Goal: Information Seeking & Learning: Understand process/instructions

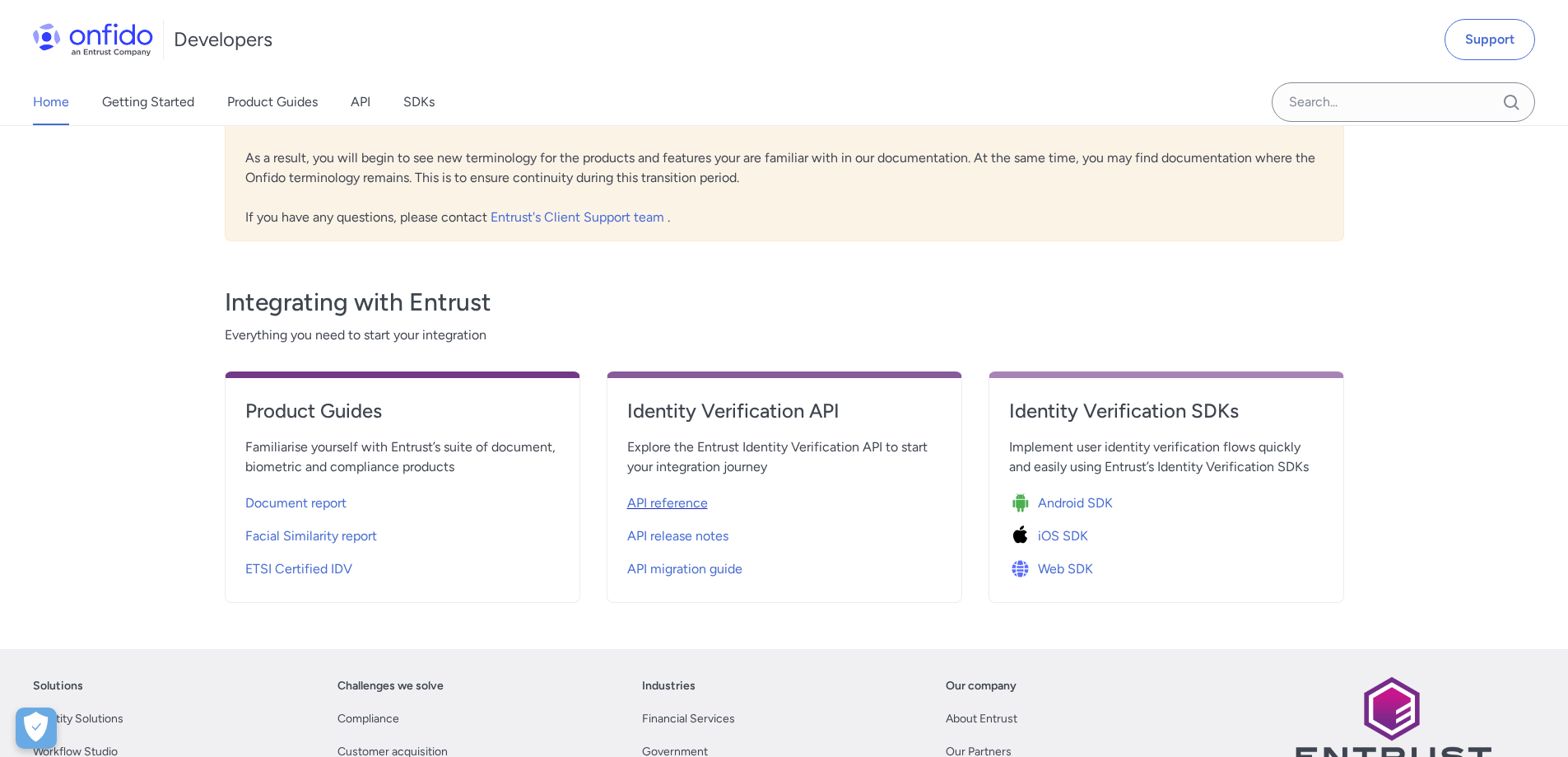
click at [677, 498] on span "API reference" at bounding box center [668, 503] width 81 height 20
select select "http"
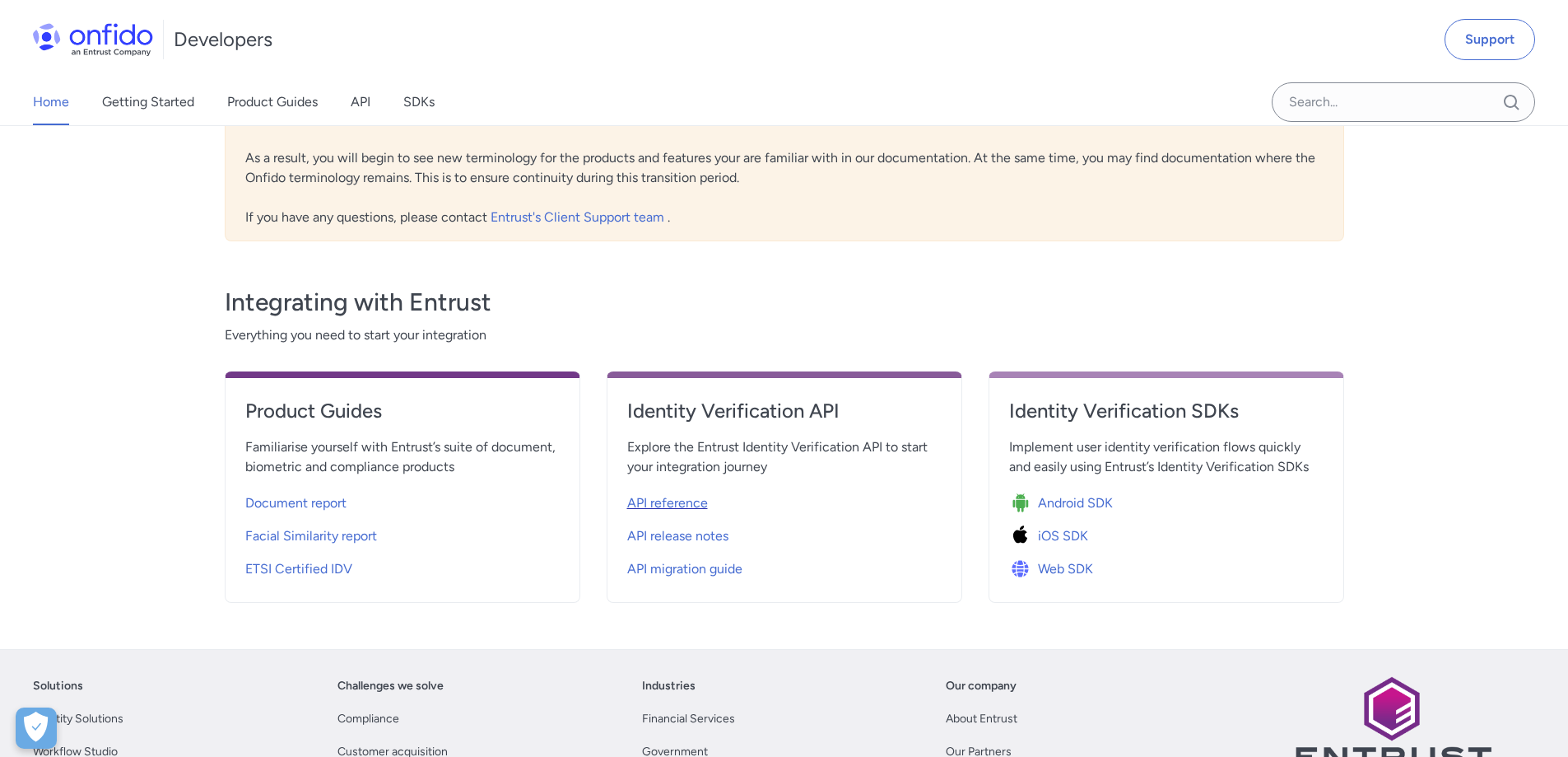
select select "http"
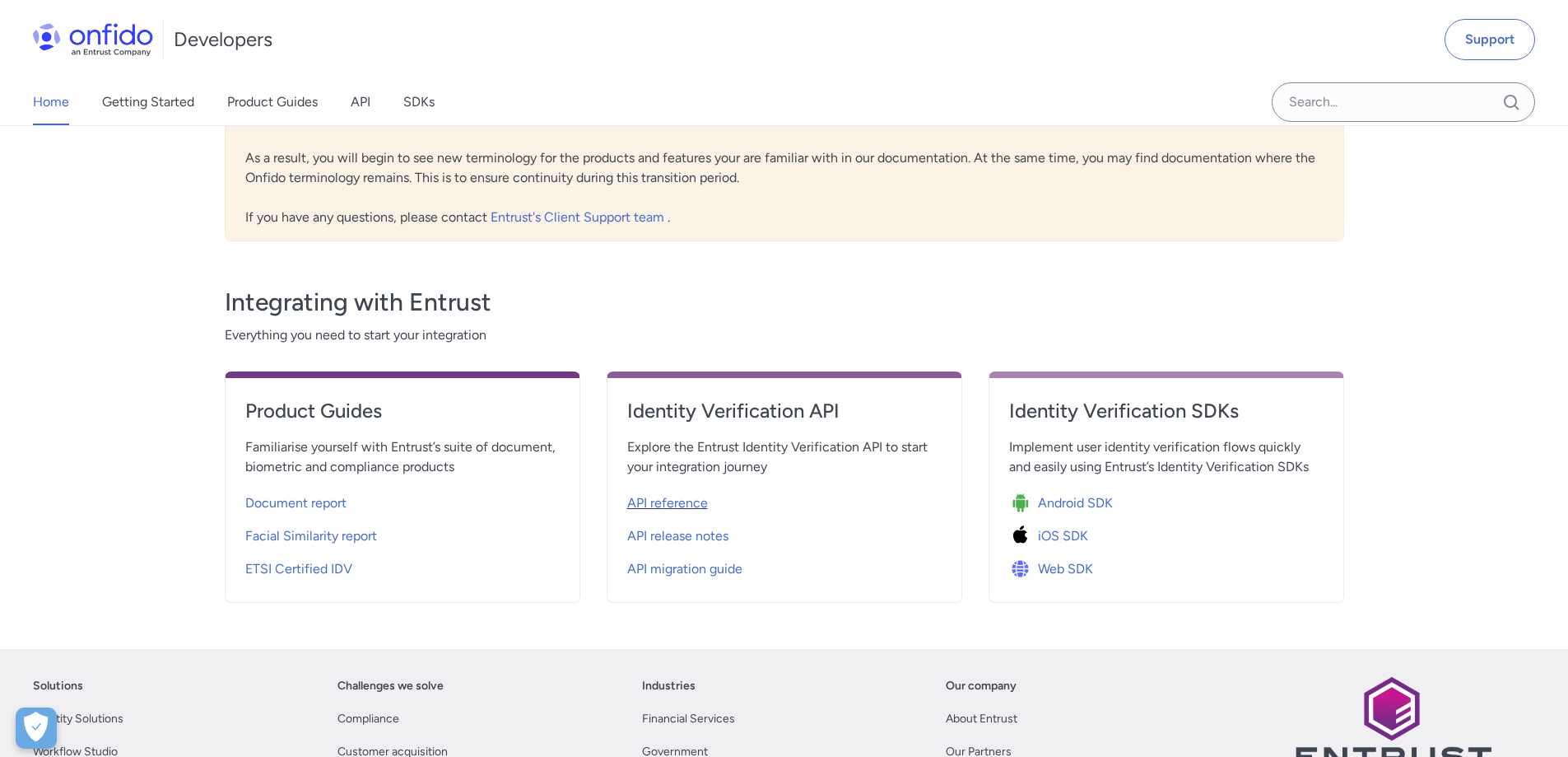
select select "http"
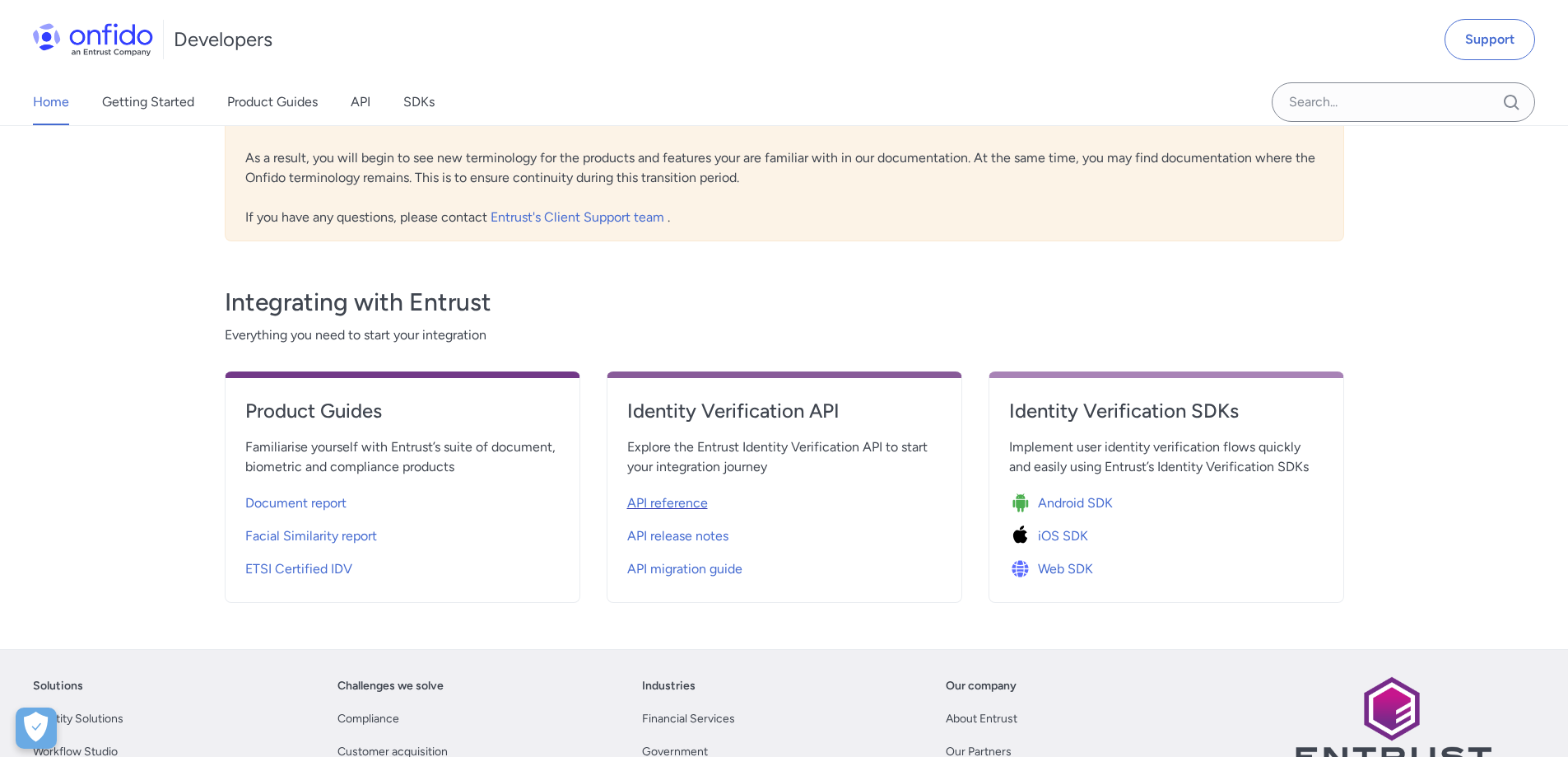
select select "http"
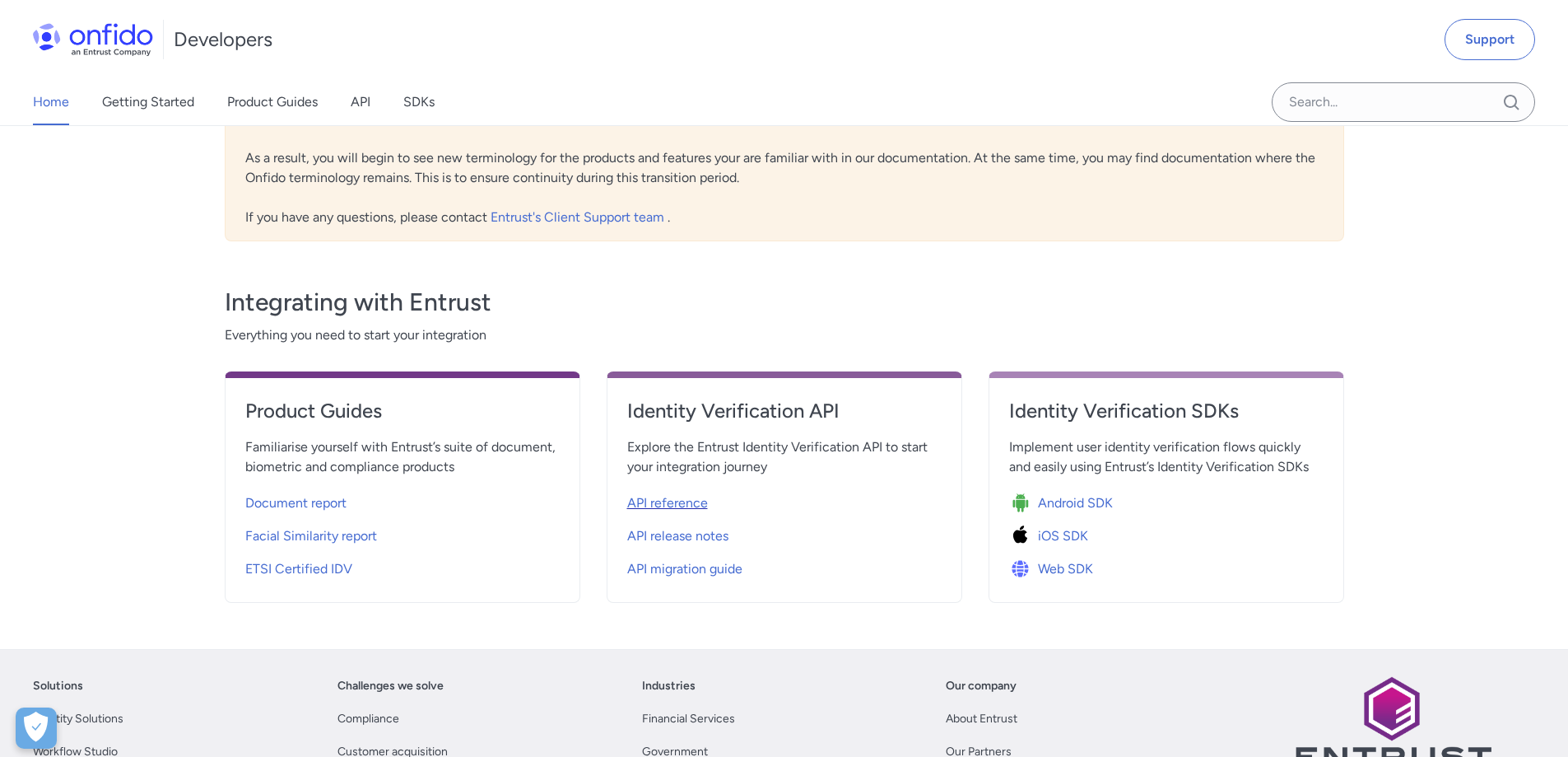
select select "http"
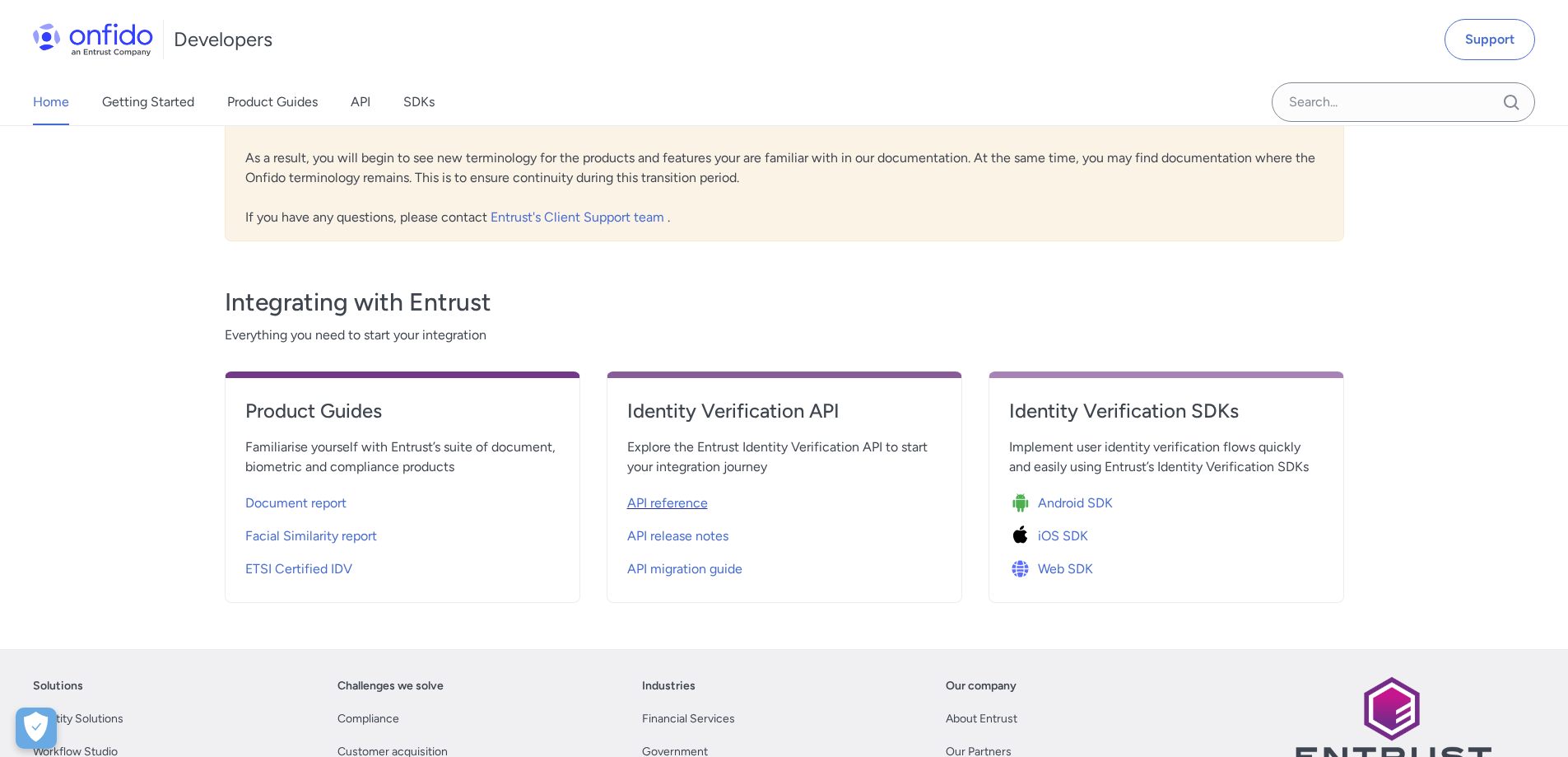
select select "http"
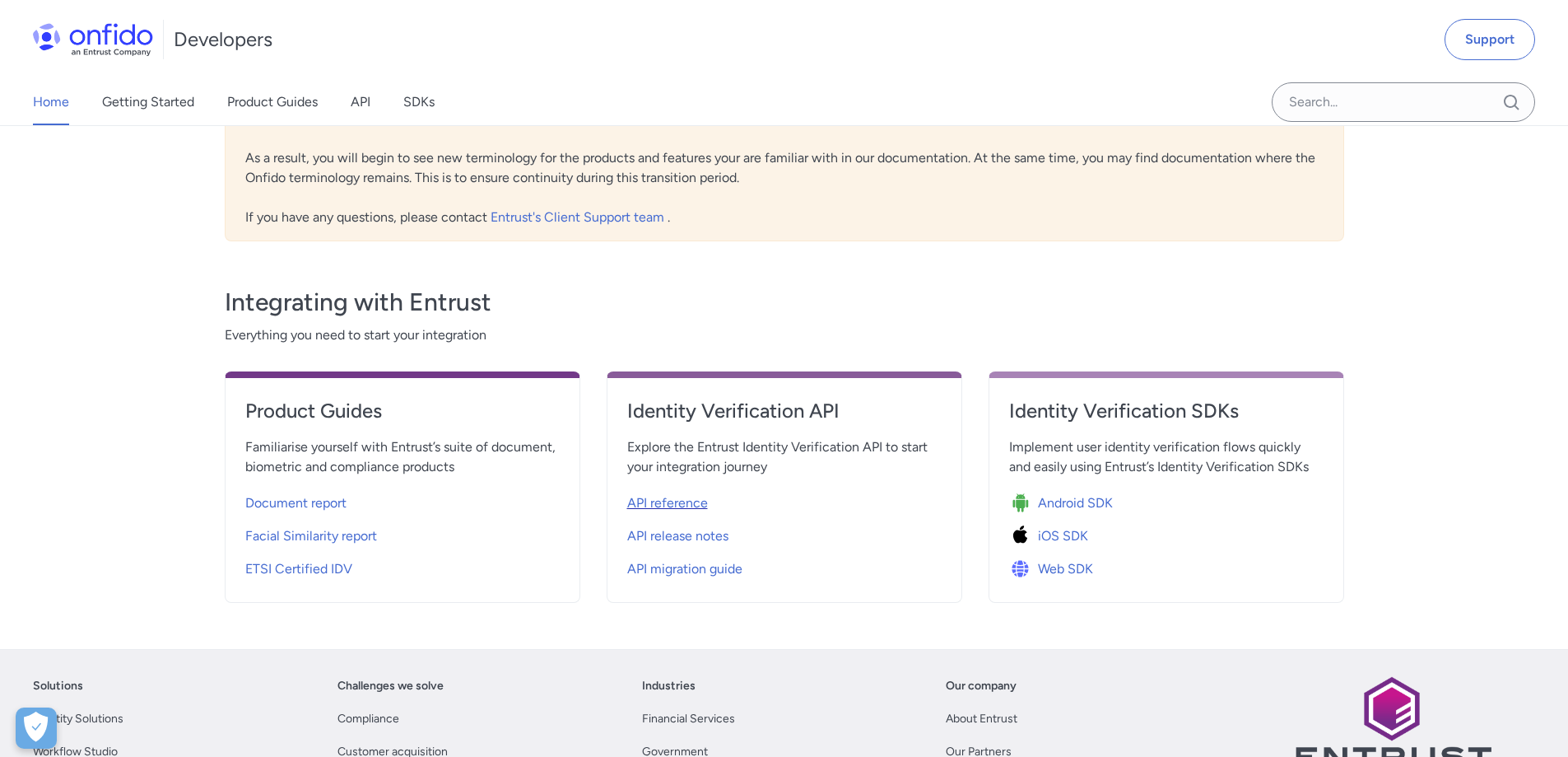
select select "http"
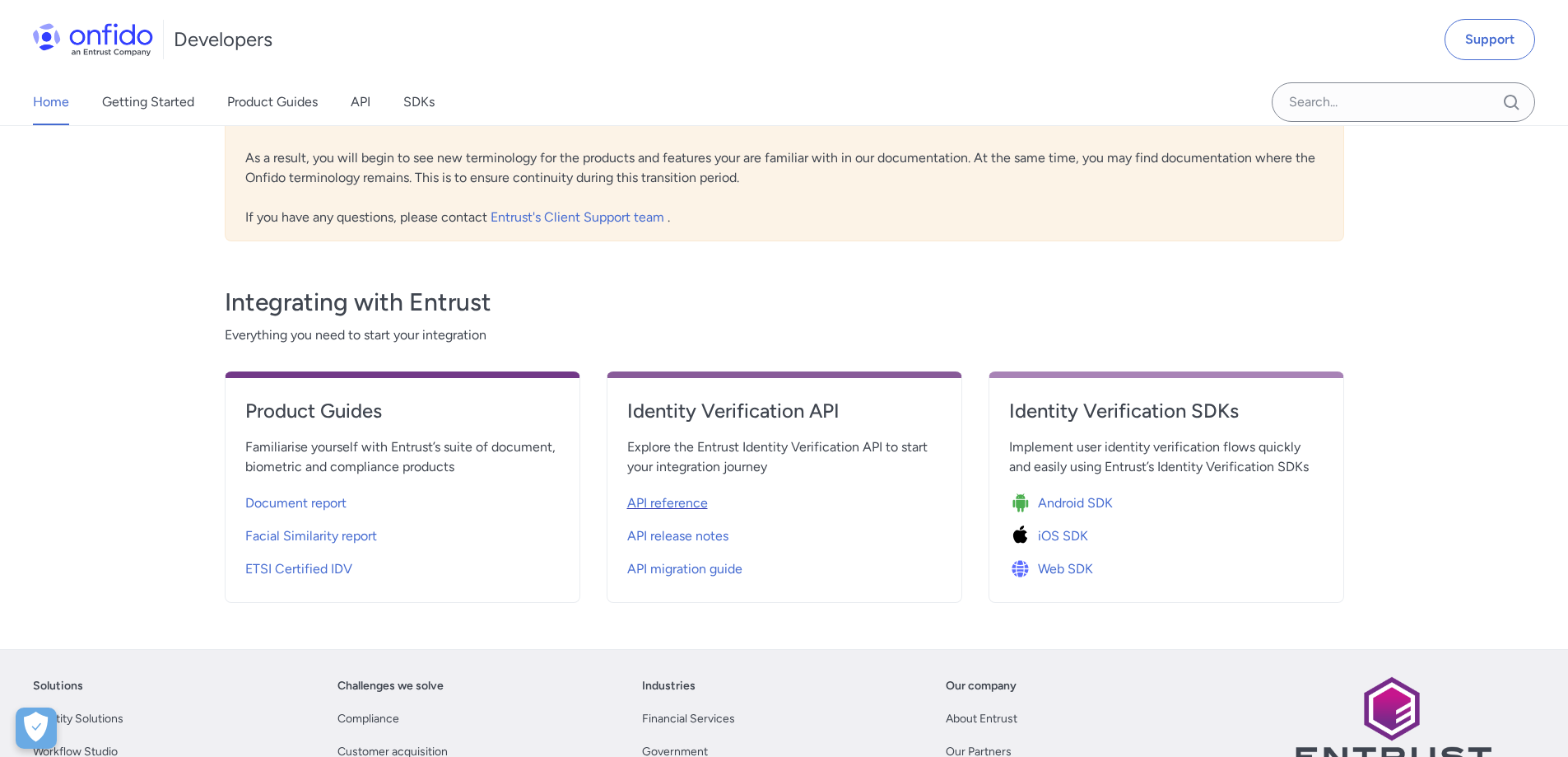
select select "http"
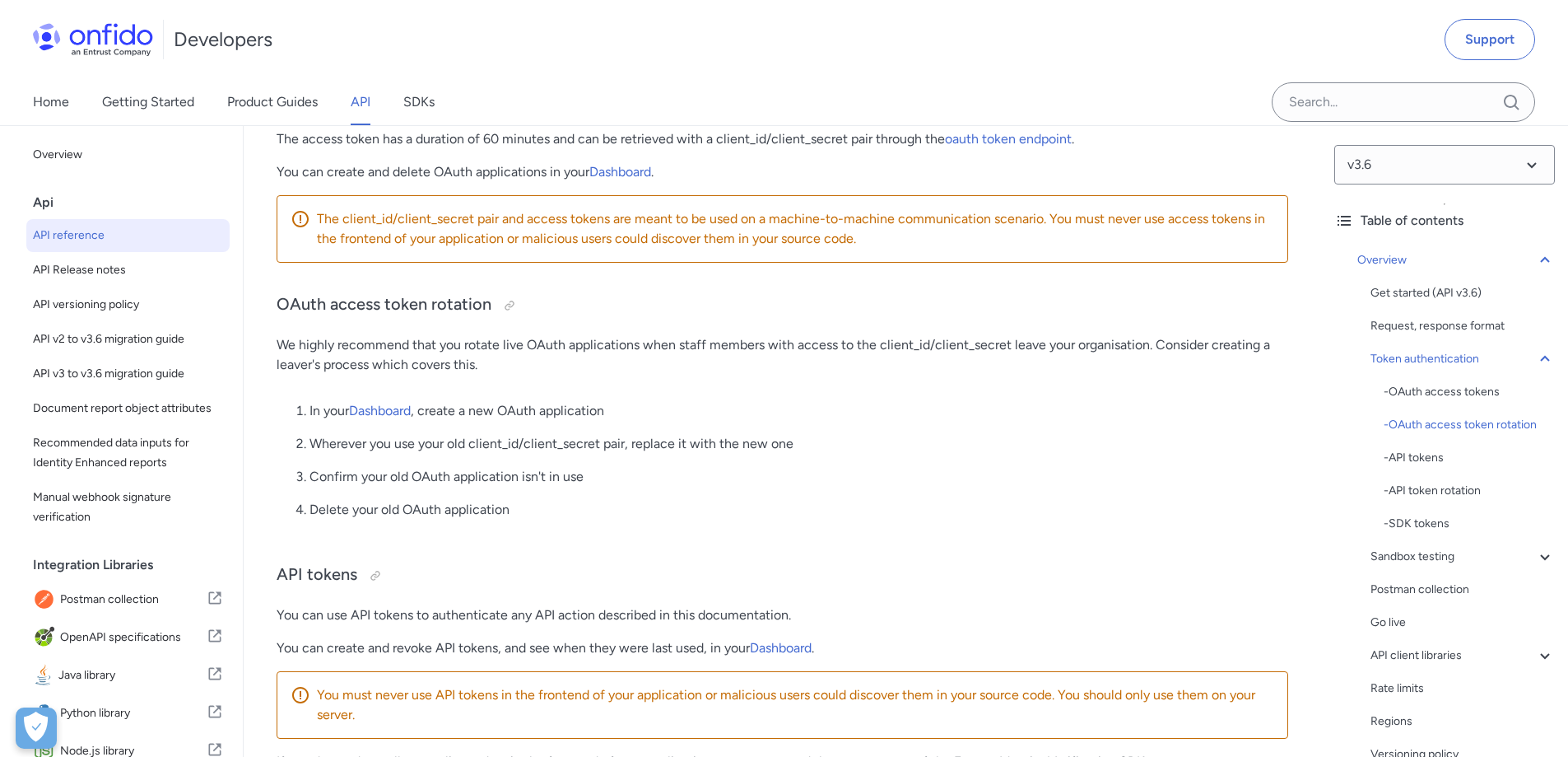
scroll to position [494, 0]
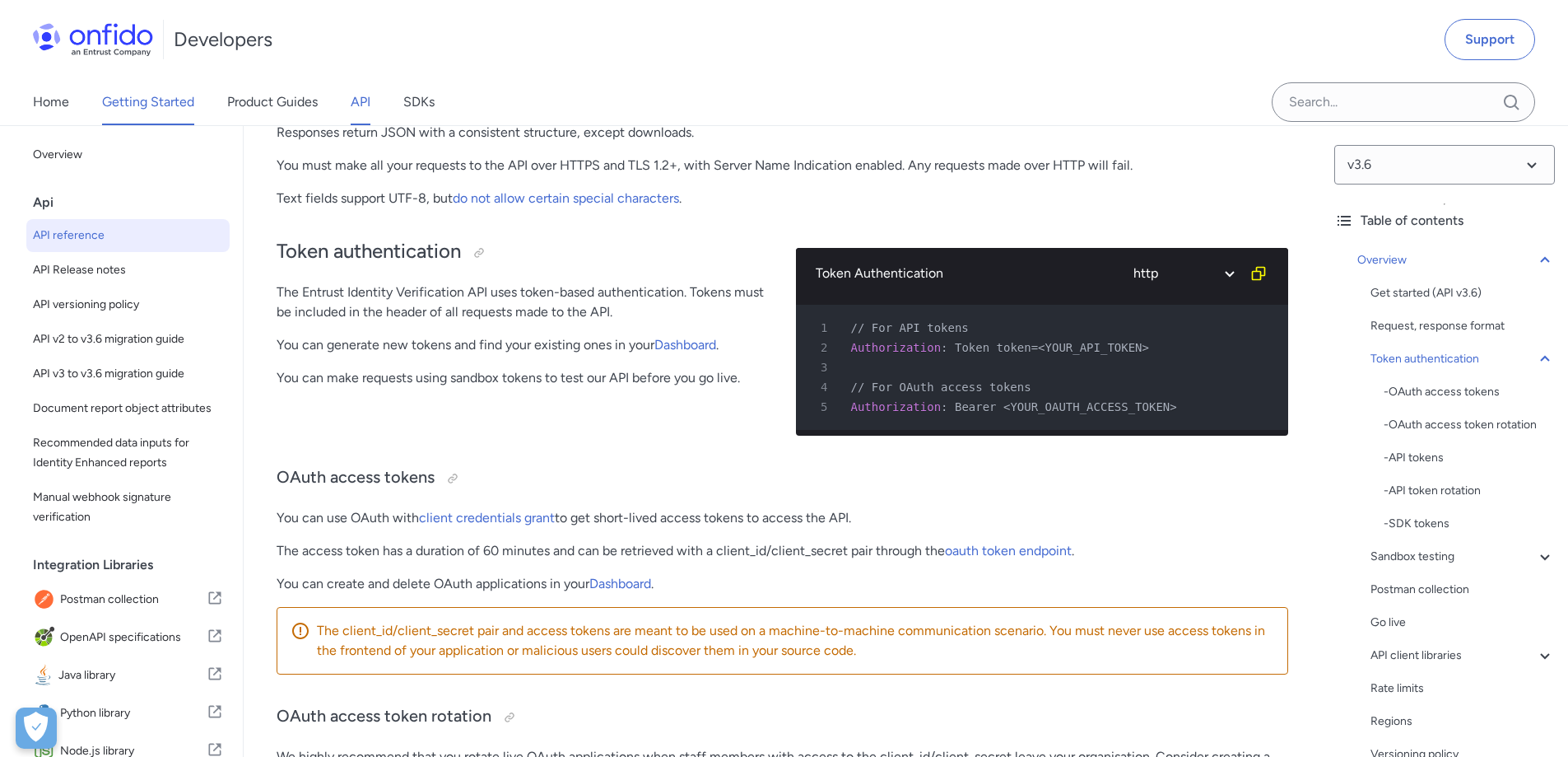
click at [142, 104] on link "Getting Started" at bounding box center [148, 102] width 92 height 46
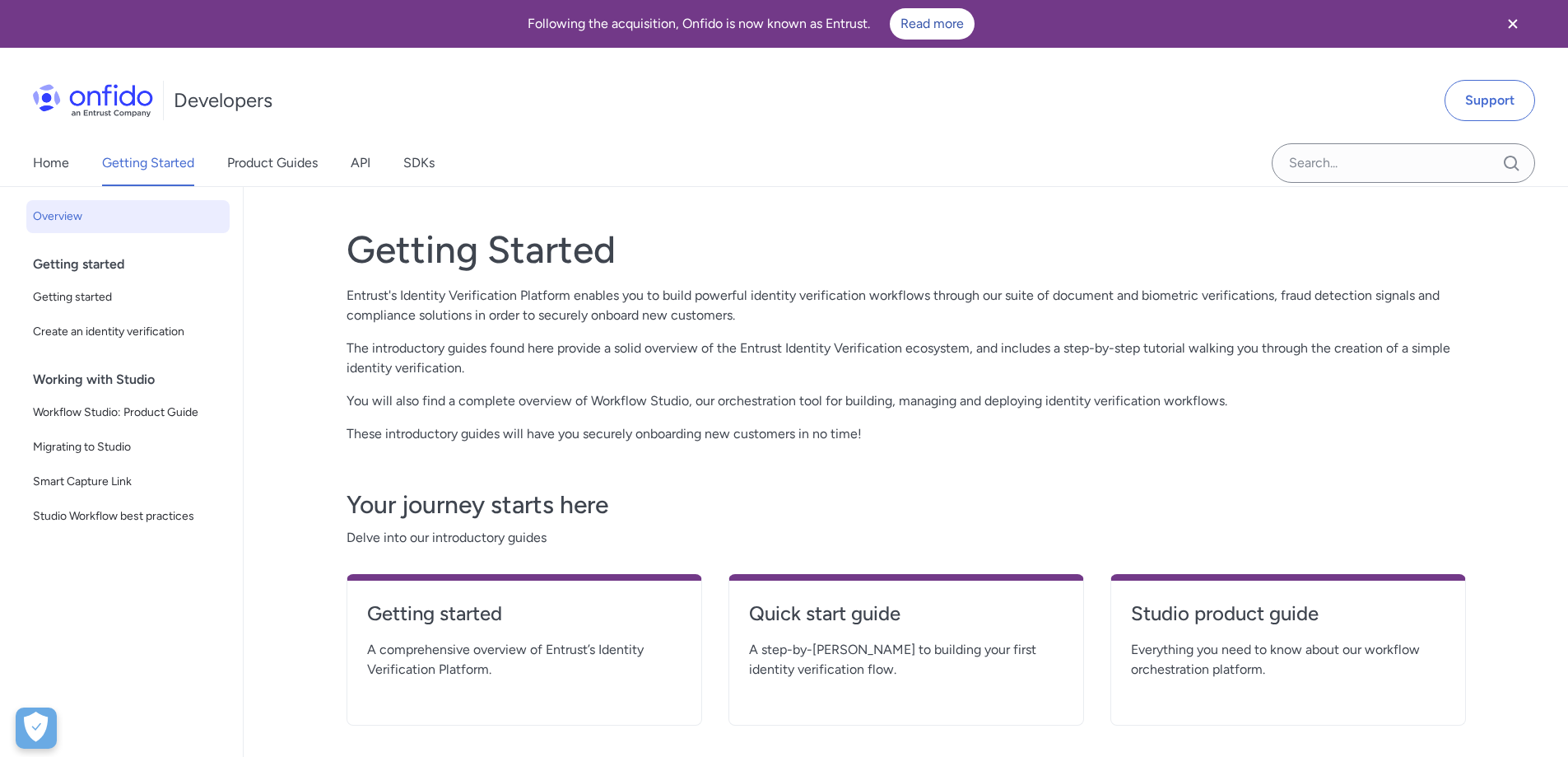
click at [887, 645] on span "A step-by-[PERSON_NAME] to building your first identity verification flow." at bounding box center [907, 660] width 315 height 40
click at [874, 624] on h4 "Quick start guide" at bounding box center [907, 613] width 315 height 26
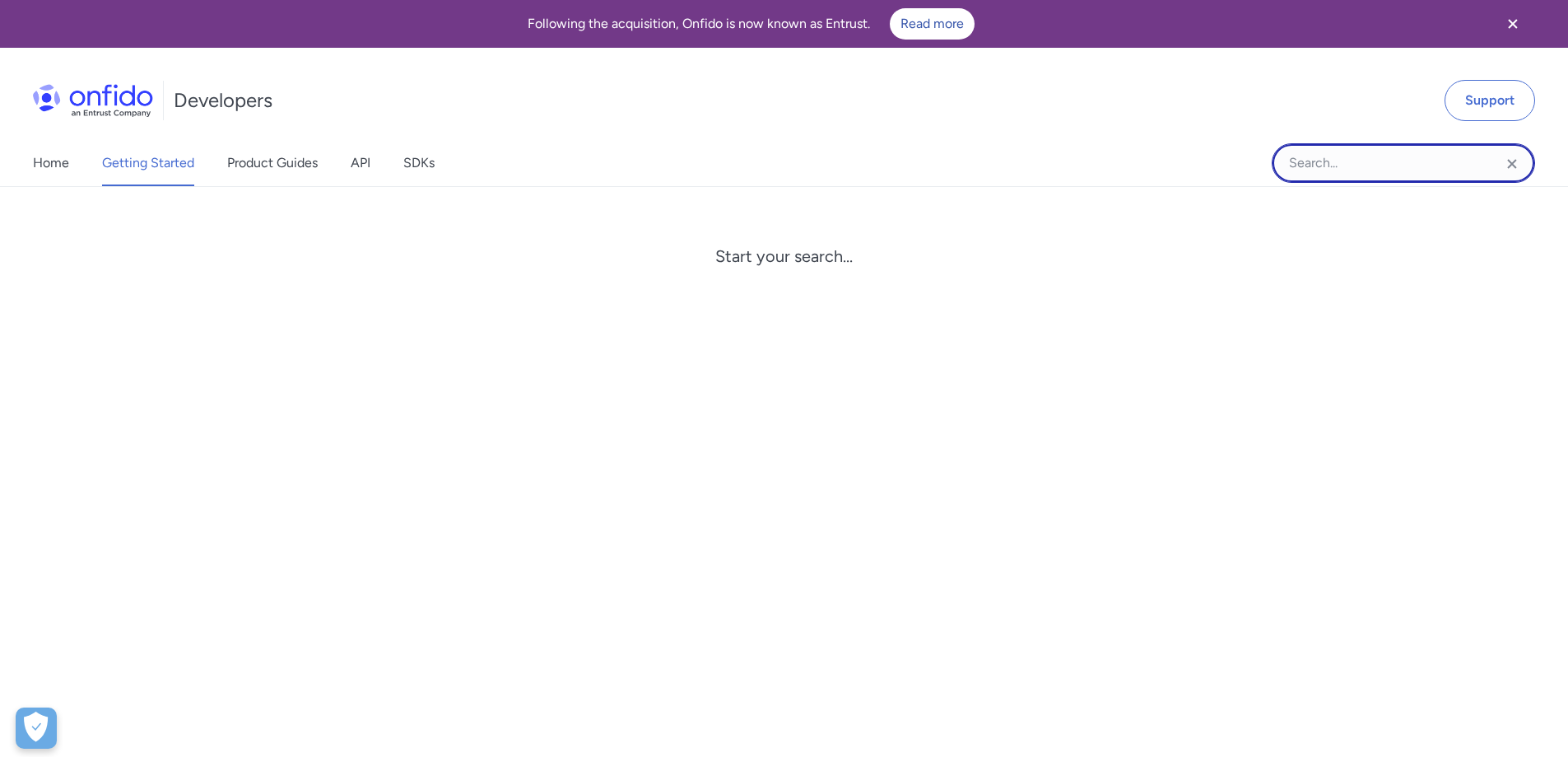
click at [1382, 163] on input "Onfido search input field" at bounding box center [1403, 163] width 264 height 40
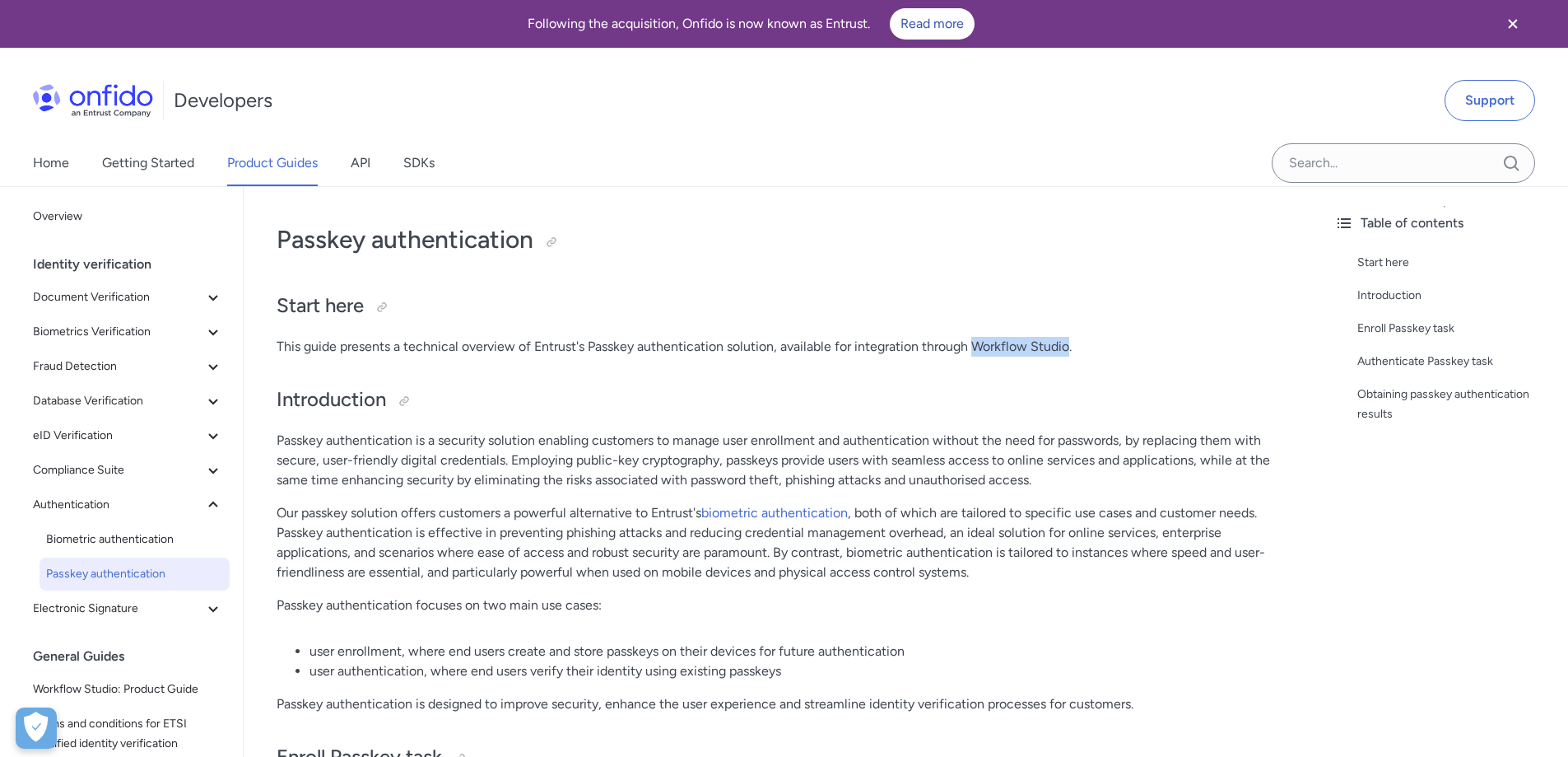
drag, startPoint x: 977, startPoint y: 346, endPoint x: 1071, endPoint y: 344, distance: 94.0
click at [1071, 344] on p "This guide presents a technical overview of Entrust's Passkey authentication so…" at bounding box center [782, 347] width 1012 height 20
copy p "Workflow Studio"
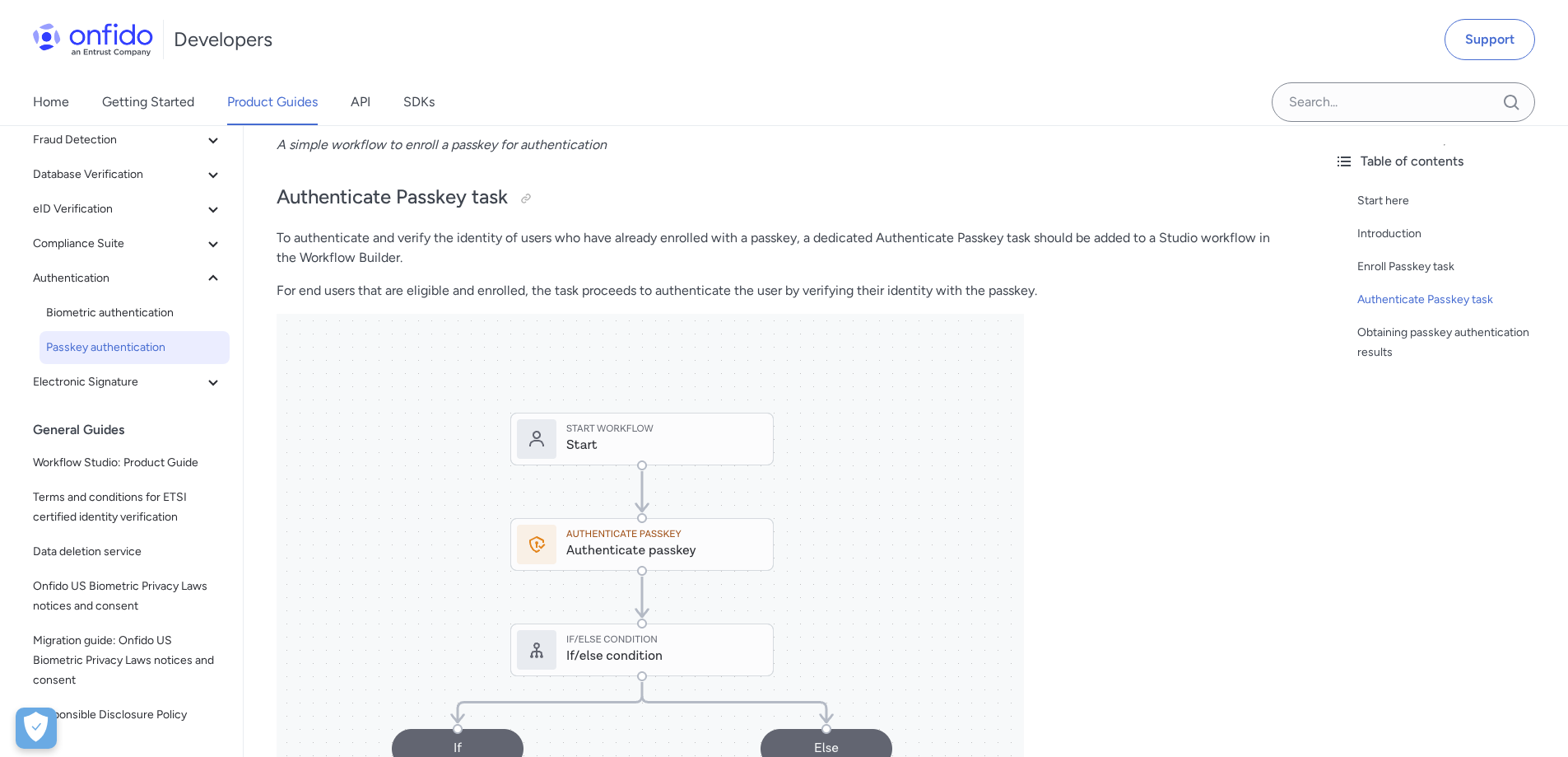
scroll to position [1401, 0]
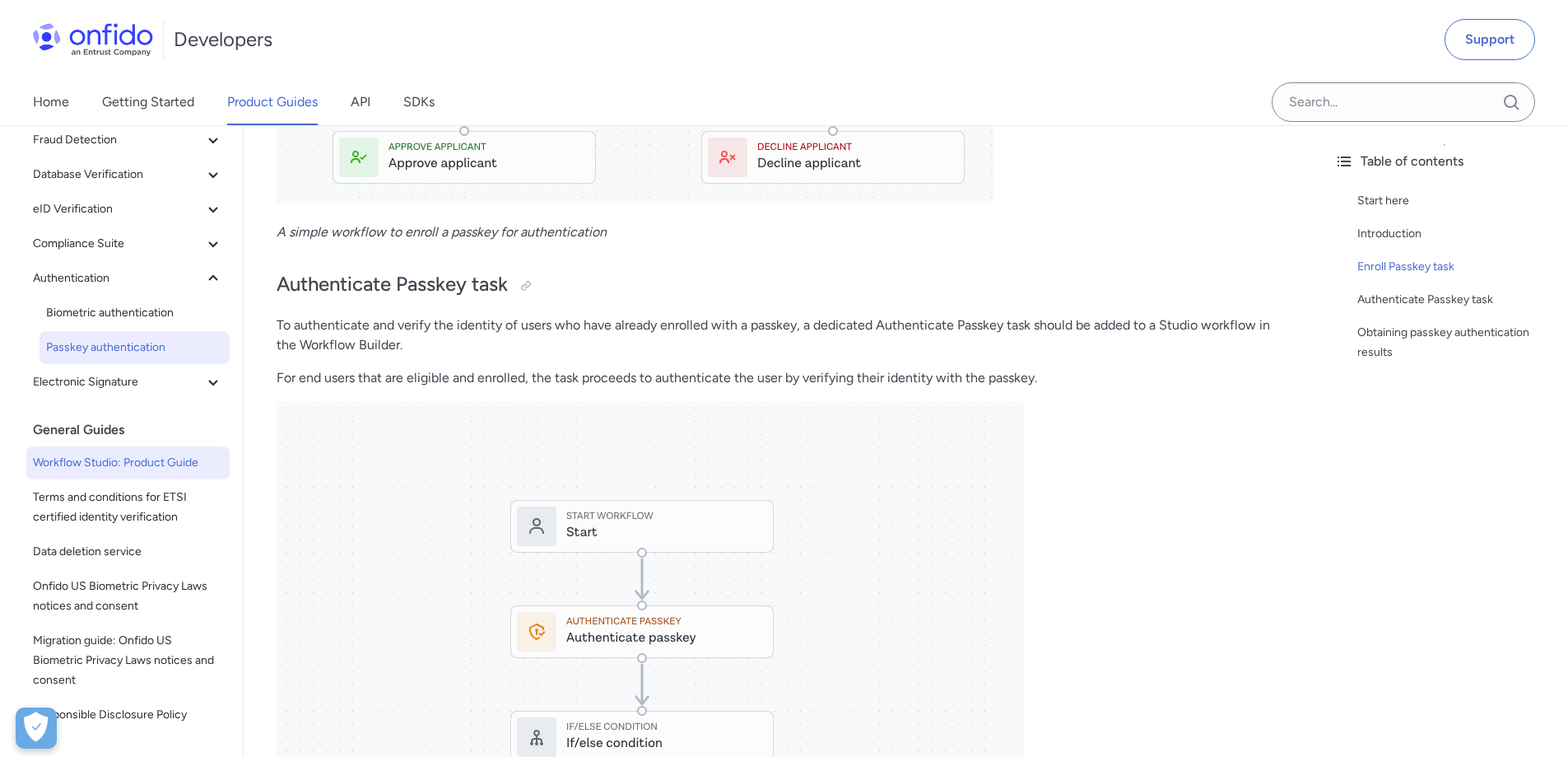
click at [77, 471] on span "Workflow Studio: Product Guide" at bounding box center [128, 463] width 190 height 20
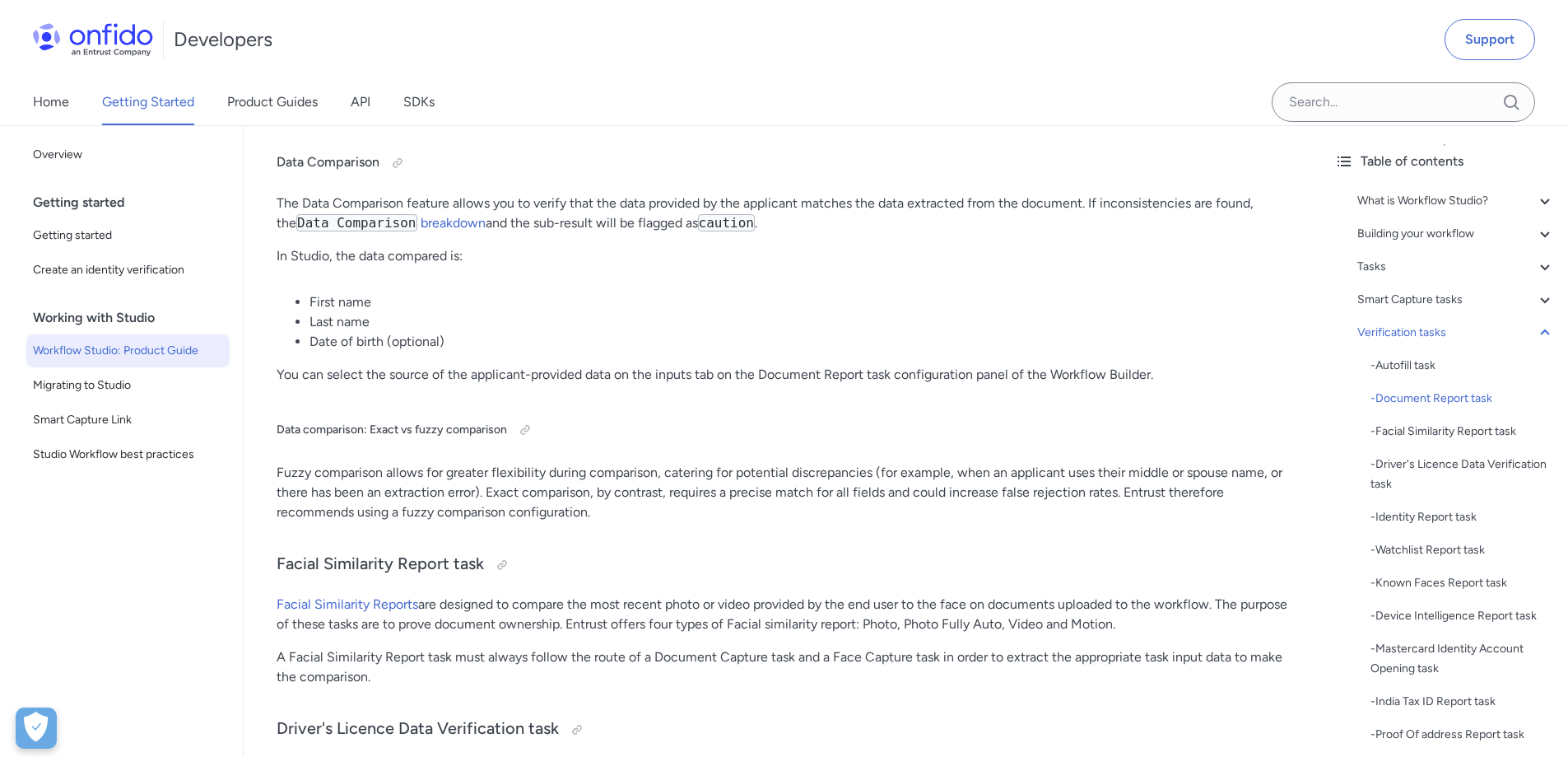
scroll to position [14167, 0]
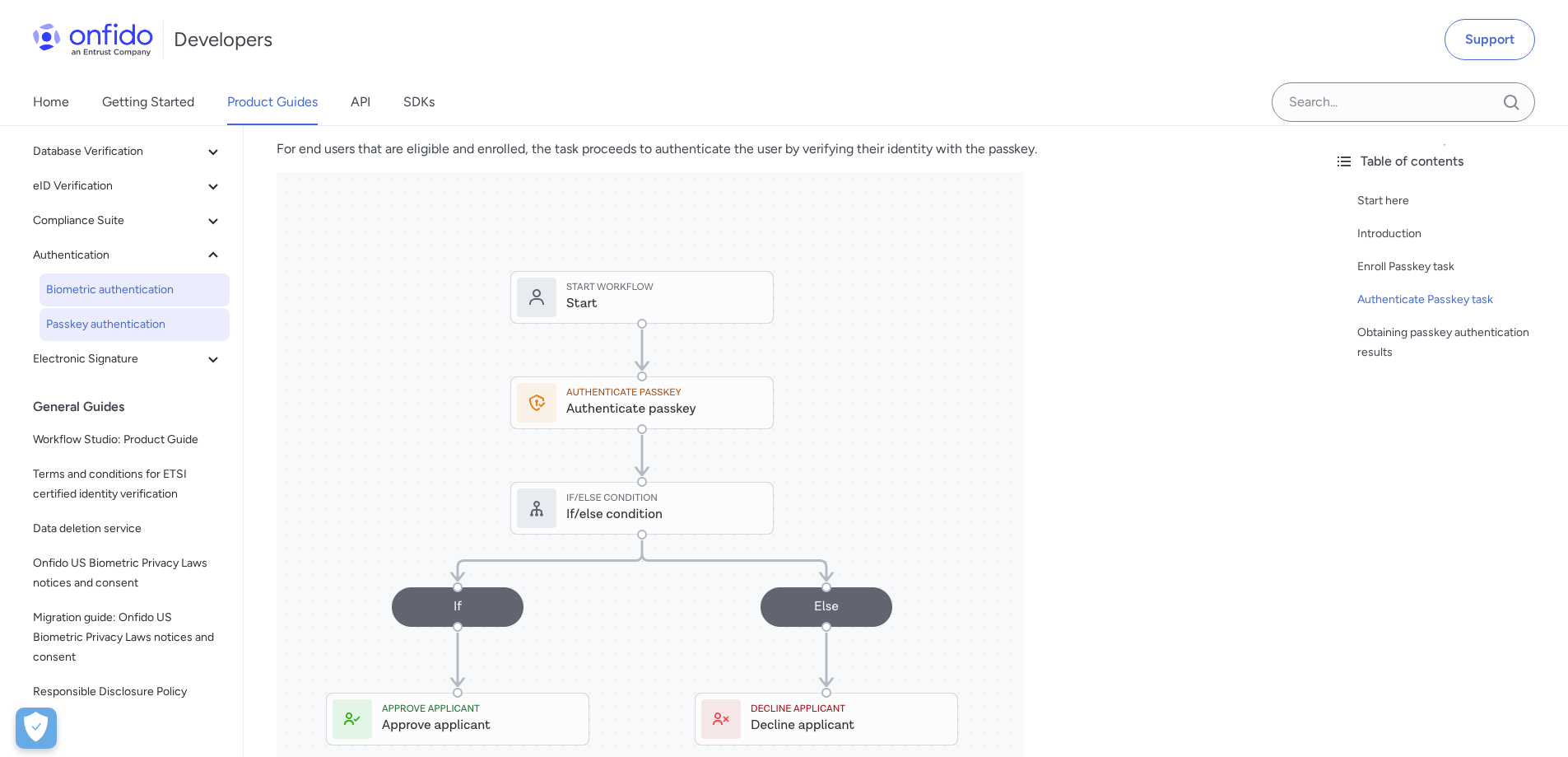
scroll to position [220, 0]
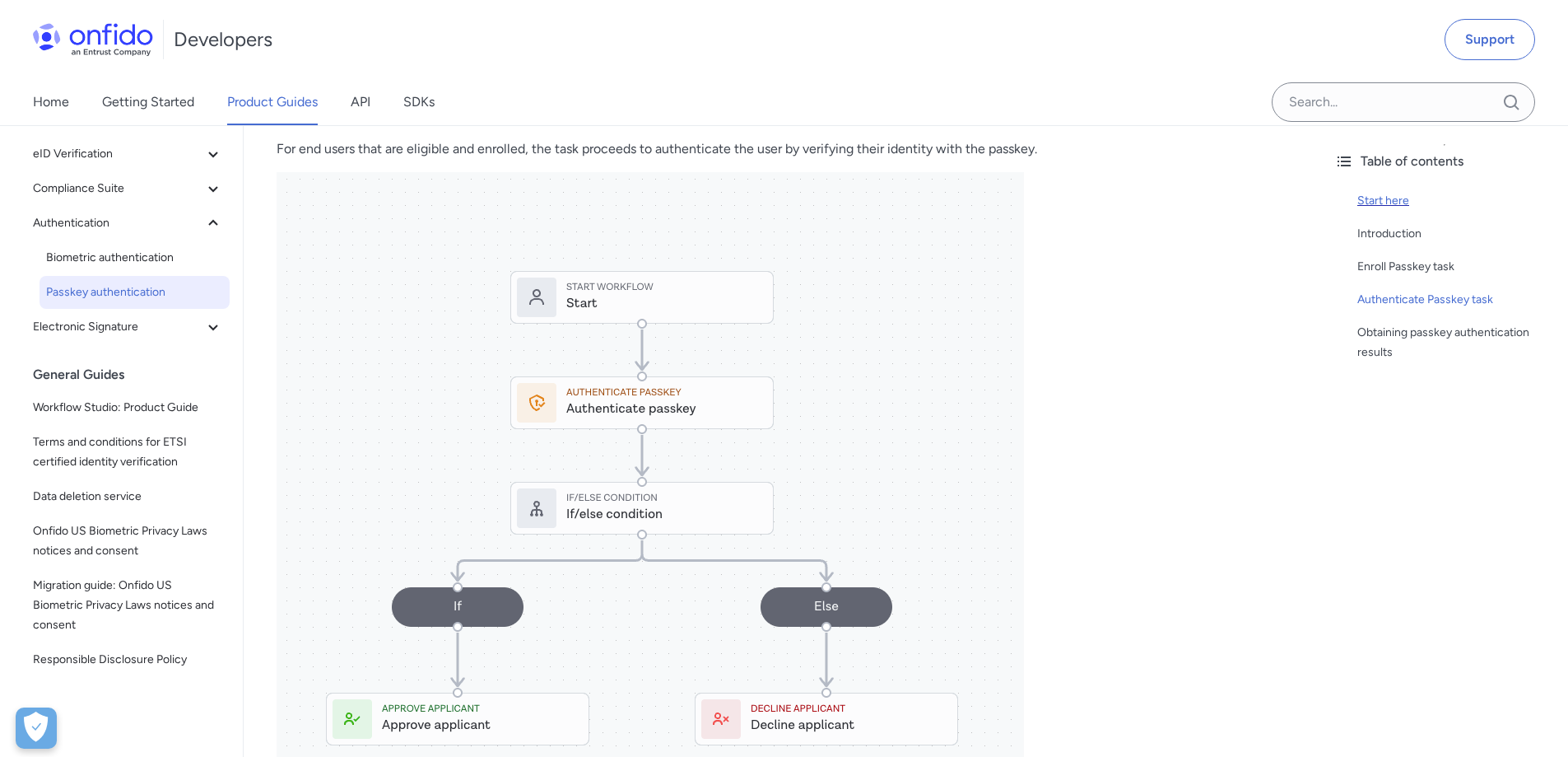
click at [1384, 200] on div "Start here" at bounding box center [1456, 201] width 198 height 20
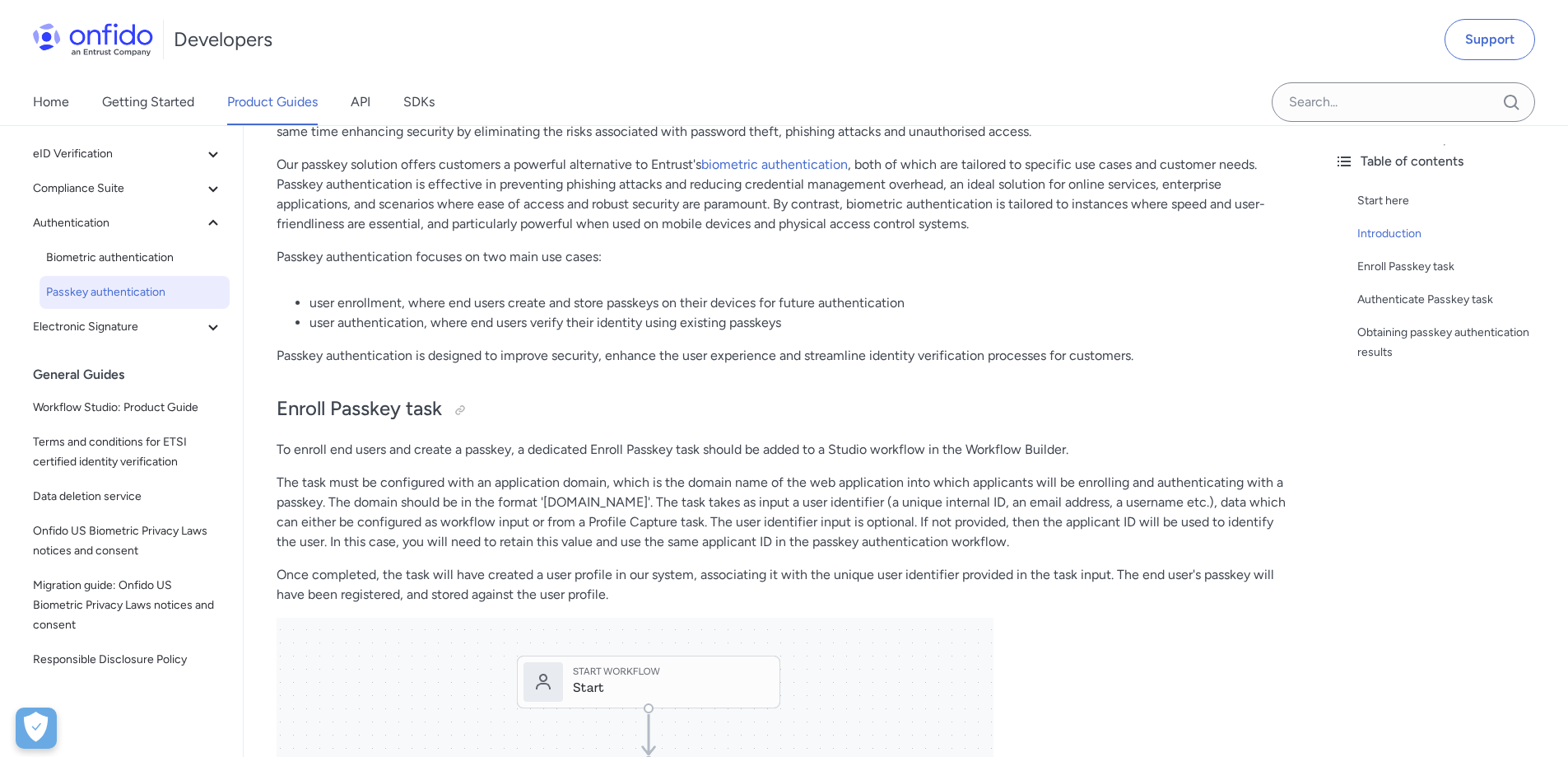
scroll to position [352, 0]
